Goal: Task Accomplishment & Management: Manage account settings

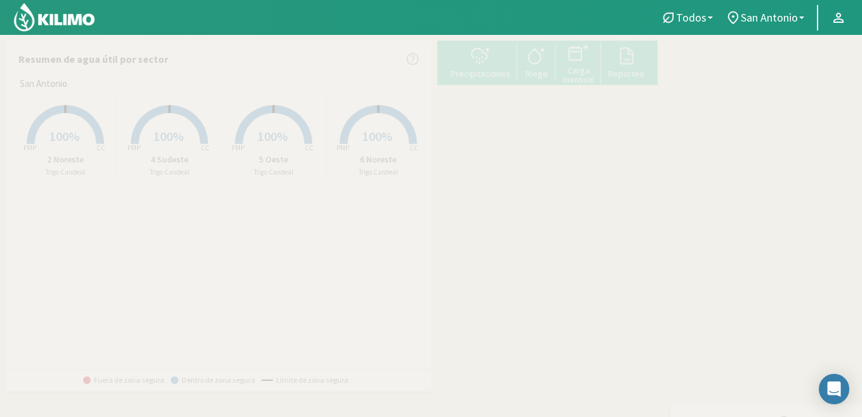
click at [63, 122] on rect at bounding box center [66, 146] width 102 height 102
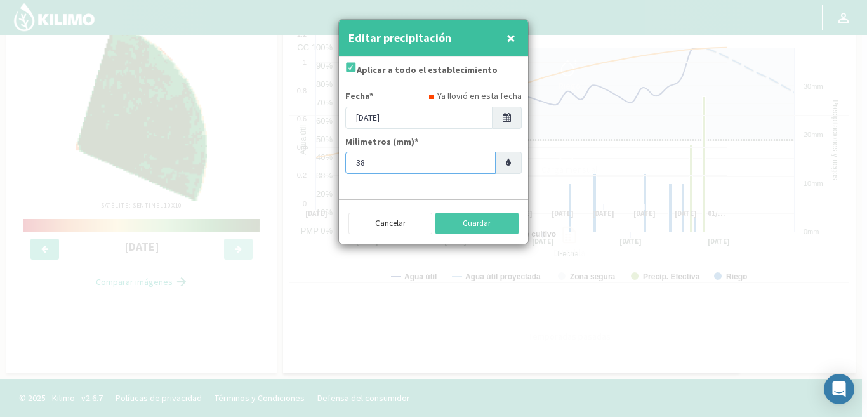
click at [360, 162] on input "38" at bounding box center [420, 163] width 150 height 22
type input "28"
click at [352, 65] on input "Aplicar a todo el establecimiento" at bounding box center [349, 73] width 13 height 22
checkbox input "false"
click at [467, 223] on button "Guardar" at bounding box center [477, 224] width 84 height 22
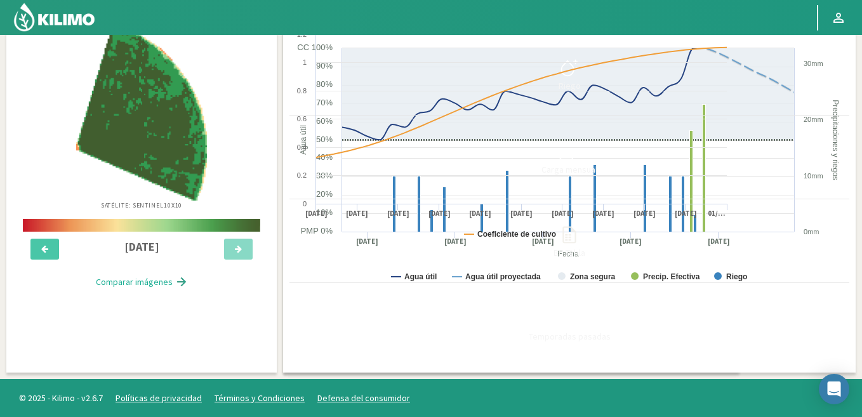
scroll to position [83, 0]
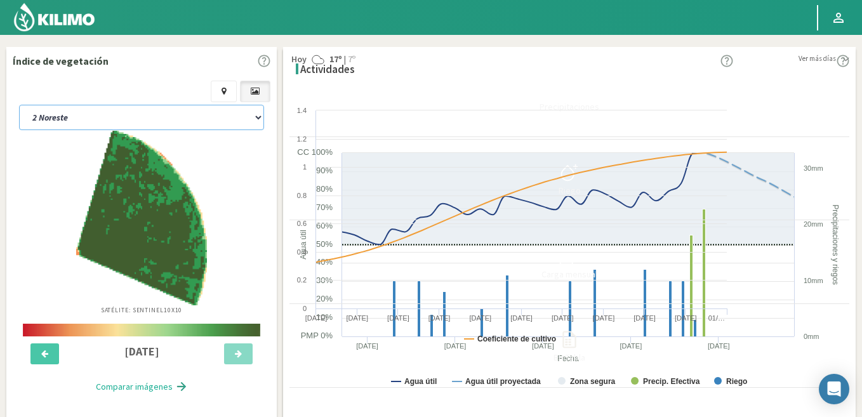
click at [146, 110] on select "2 Noreste 4 Sudeste 5 Oeste 6 Noreste" at bounding box center [141, 117] width 245 height 25
select select "1: Object"
click at [19, 105] on select "2 Noreste 4 Sudeste 5 Oeste 6 Noreste" at bounding box center [141, 117] width 245 height 25
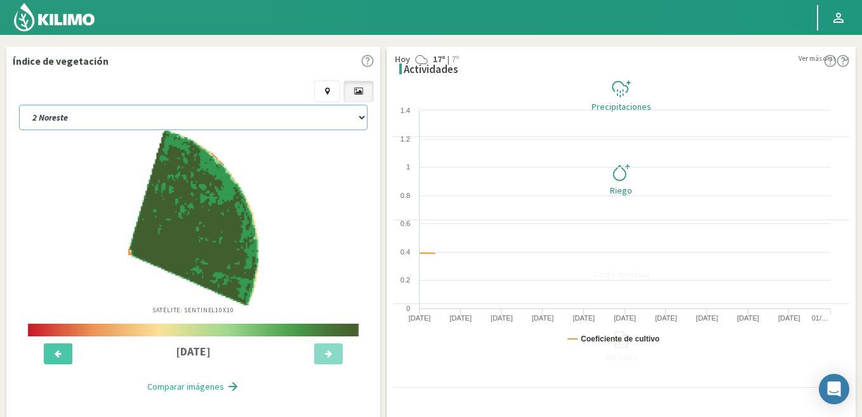
select select "2: Object"
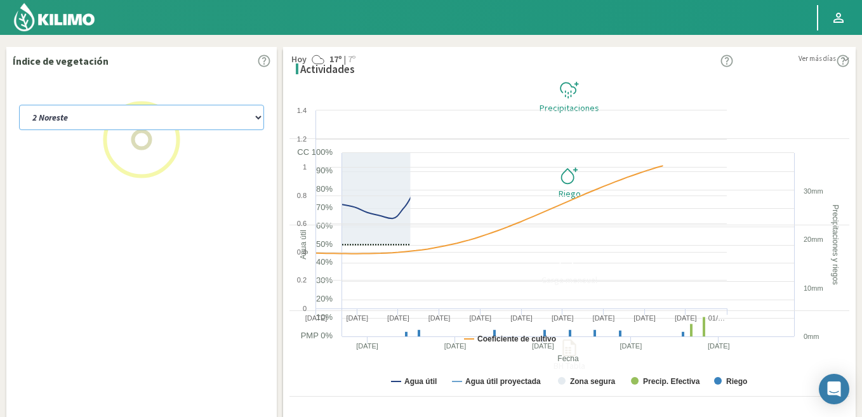
select select "5: Object"
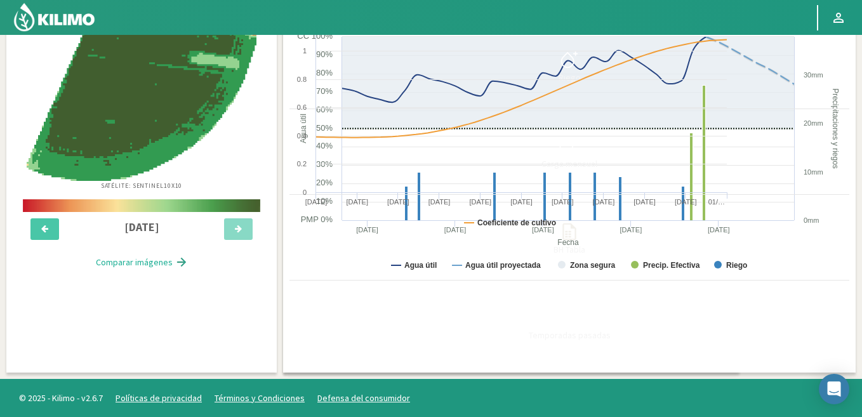
scroll to position [254, 0]
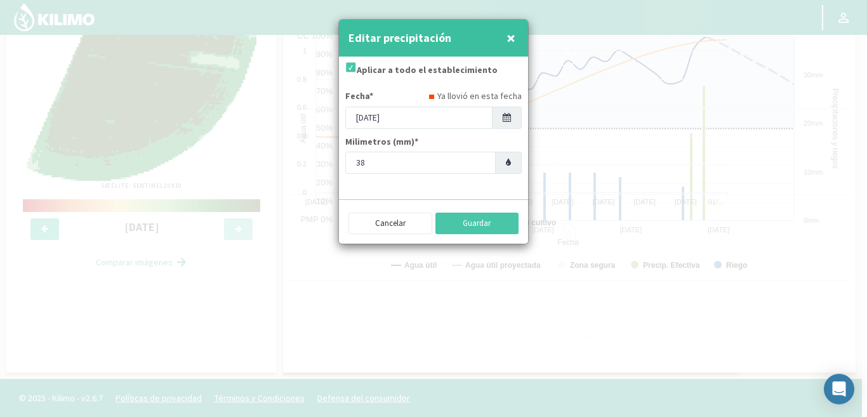
click at [349, 67] on input "Aplicar a todo el establecimiento" at bounding box center [349, 73] width 13 height 22
checkbox input "false"
click at [376, 161] on input "38" at bounding box center [420, 163] width 150 height 22
type input "35"
click at [481, 223] on button "Guardar" at bounding box center [477, 224] width 84 height 22
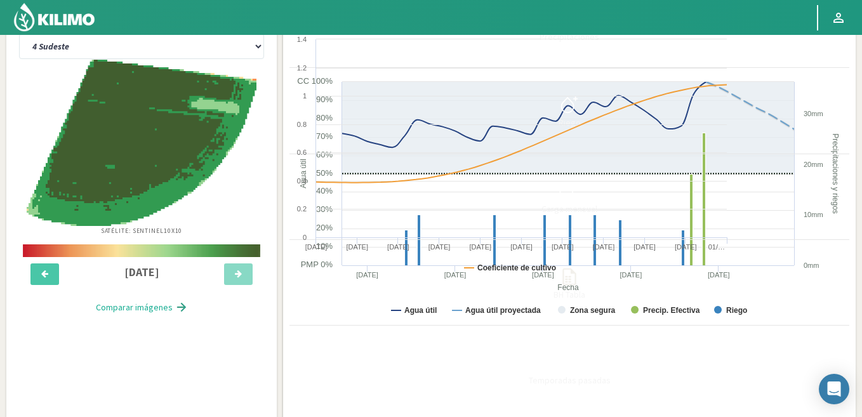
scroll to position [63, 0]
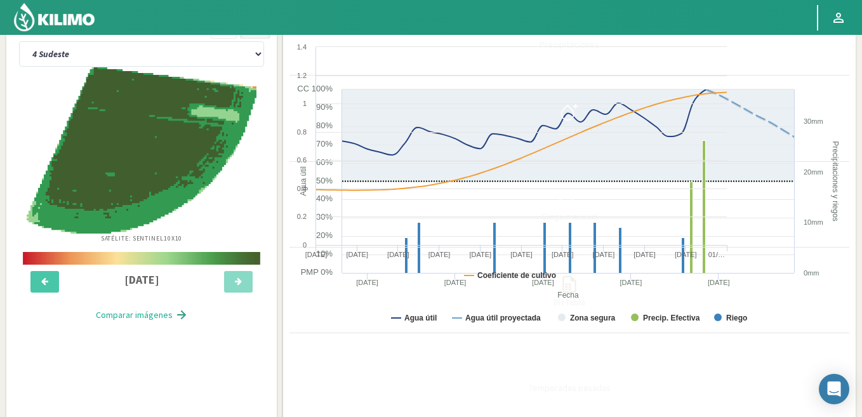
click at [579, 110] on icon at bounding box center [569, 112] width 20 height 20
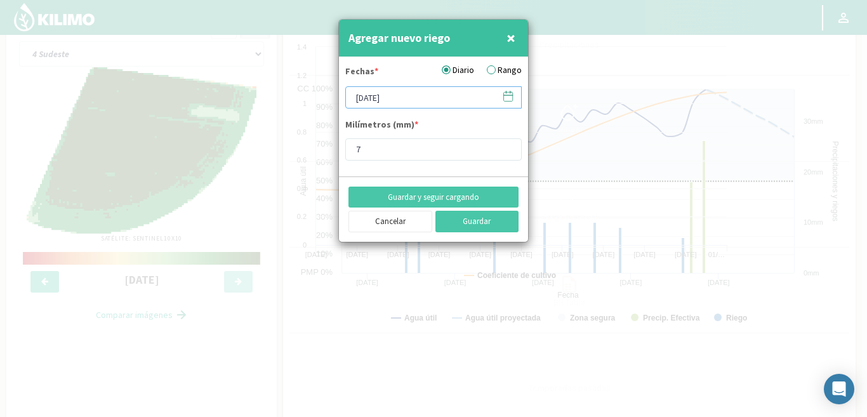
click at [423, 94] on input "[DATE]" at bounding box center [433, 97] width 176 height 22
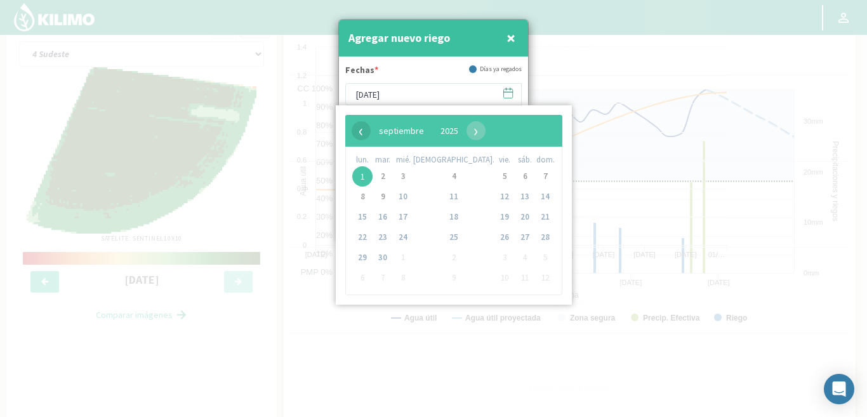
click at [361, 133] on span "‹" at bounding box center [361, 130] width 19 height 19
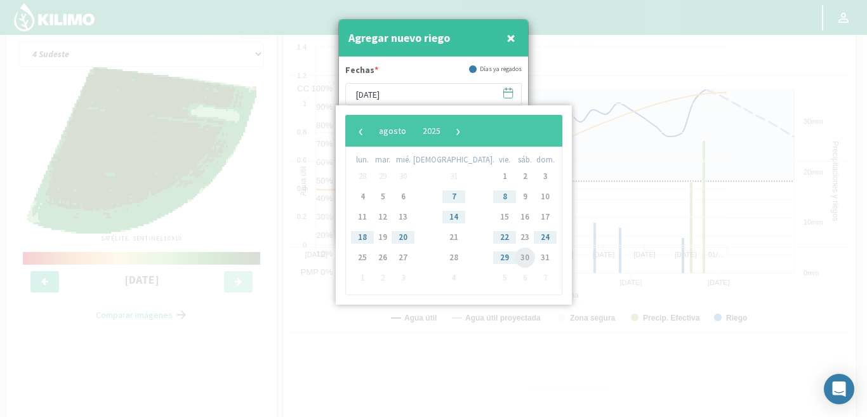
click at [515, 257] on span "30" at bounding box center [525, 258] width 20 height 20
type input "[DATE]"
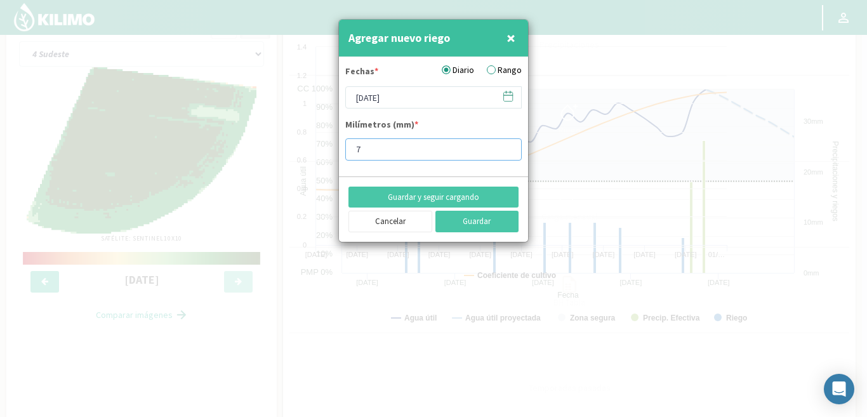
click at [376, 150] on input "7" at bounding box center [433, 149] width 176 height 22
type input "12"
click at [473, 221] on button "Guardar" at bounding box center [477, 222] width 84 height 22
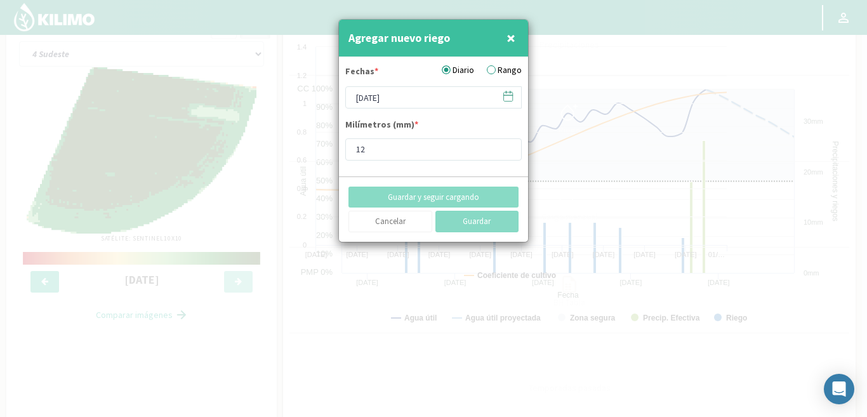
type input "[DATE]"
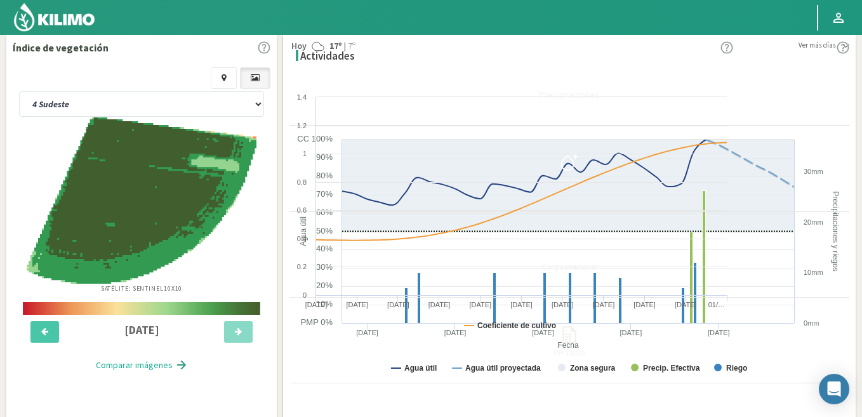
scroll to position [0, 0]
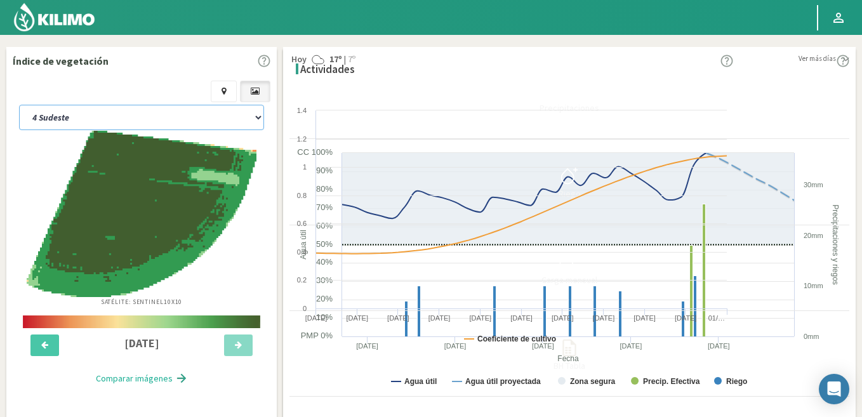
click at [147, 112] on select "2 Noreste 4 Sudeste 5 Oeste 6 Noreste" at bounding box center [141, 117] width 245 height 25
select select "2: Object"
click at [19, 105] on select "2 Noreste 4 Sudeste 5 Oeste 6 Noreste" at bounding box center [141, 117] width 245 height 25
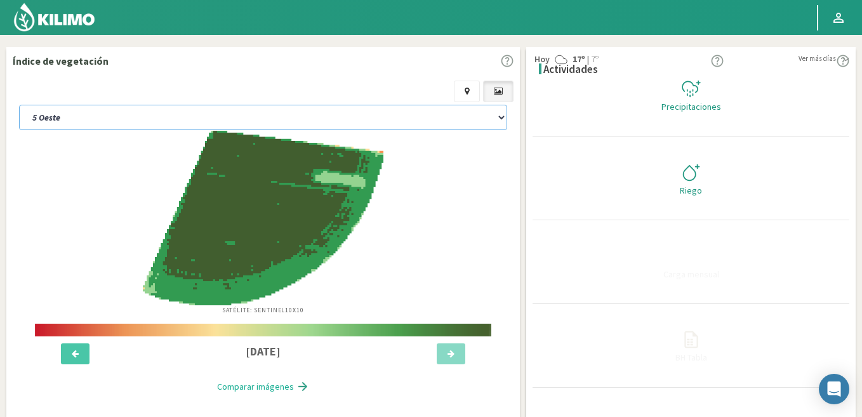
select select "2: Object"
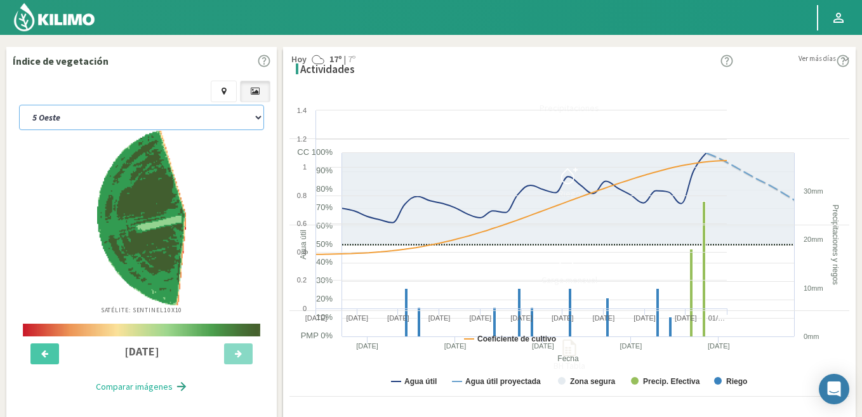
click at [147, 109] on select "2 Noreste 4 Sudeste 5 Oeste 6 Noreste" at bounding box center [141, 117] width 245 height 25
select select "7: Object"
click at [19, 105] on select "2 Noreste 4 Sudeste 5 Oeste 6 Noreste" at bounding box center [141, 117] width 245 height 25
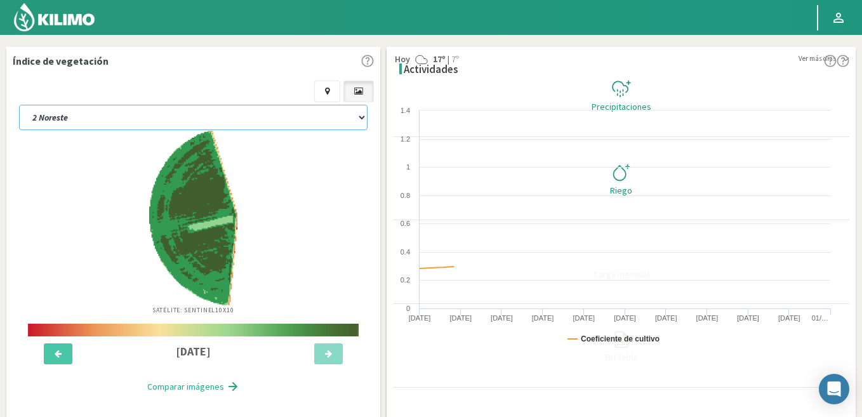
select select "4: Object"
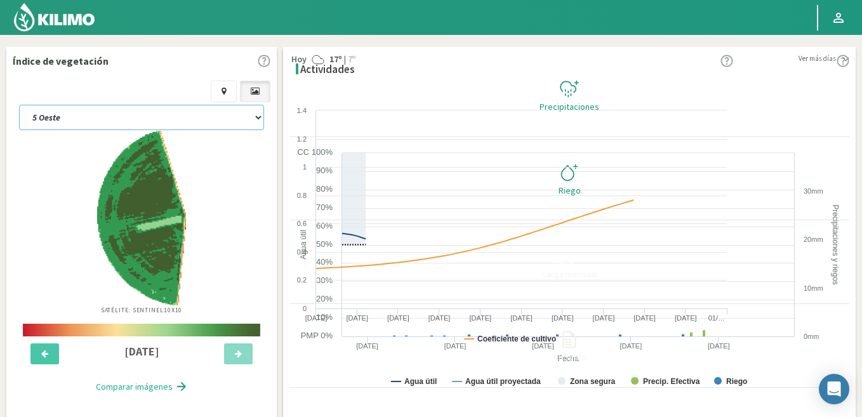
select select "11: Object"
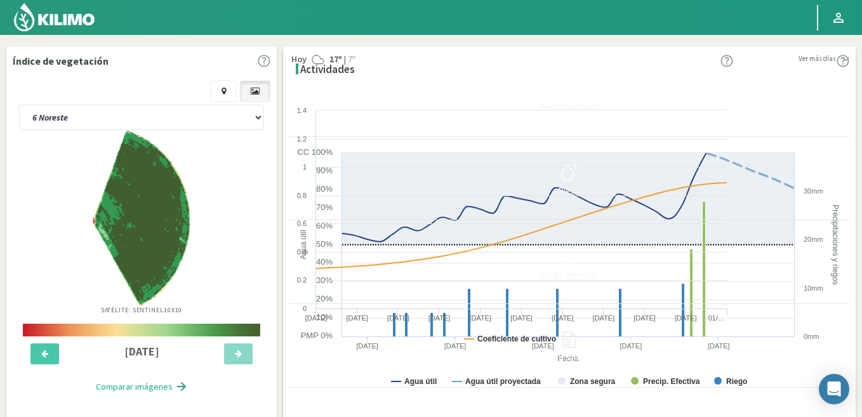
click at [69, 21] on img at bounding box center [54, 17] width 83 height 30
